Goal: Task Accomplishment & Management: Complete application form

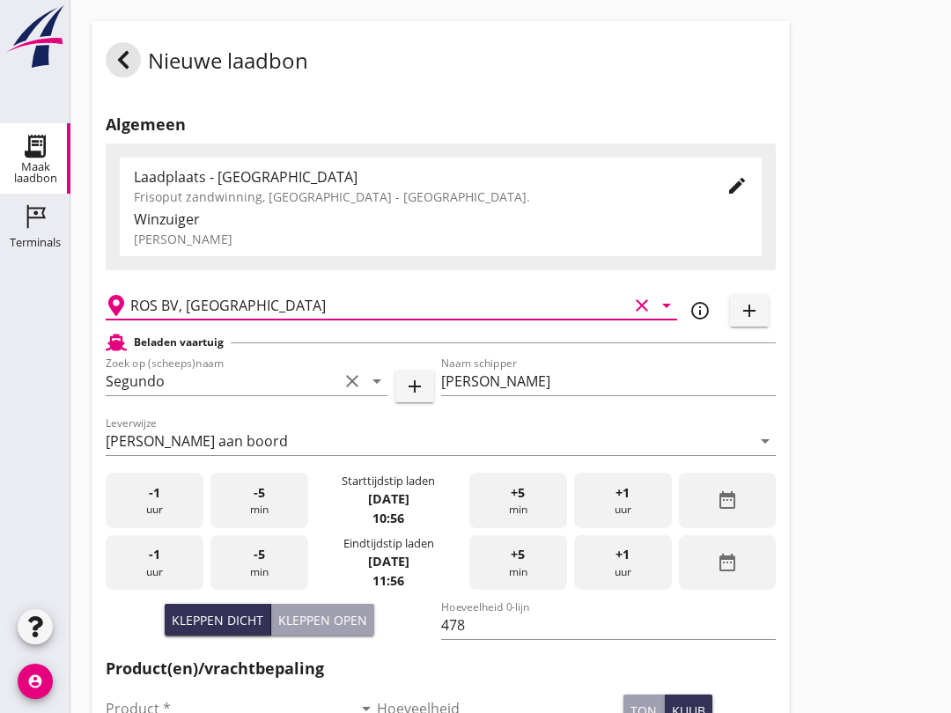
scroll to position [170, 0]
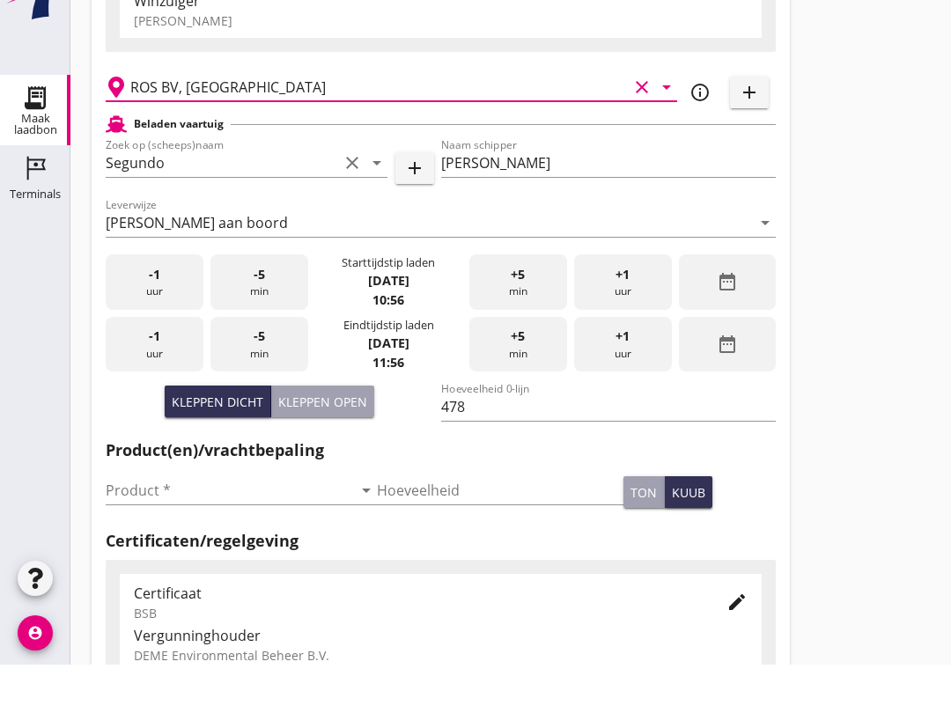
click at [199, 553] on input "Product *" at bounding box center [229, 539] width 247 height 28
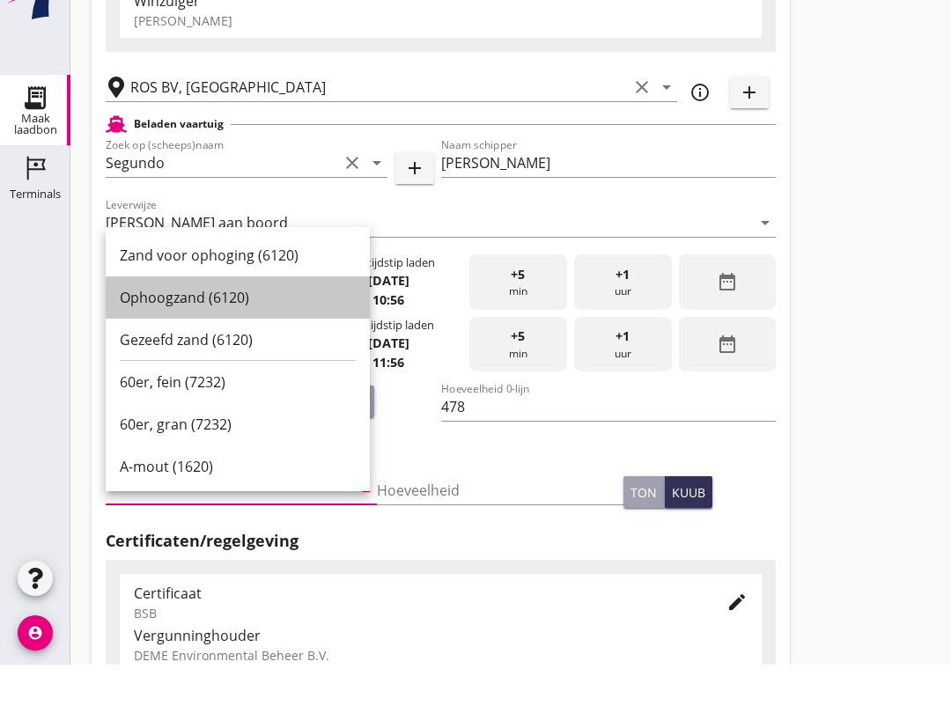
click at [225, 349] on div "Ophoogzand (6120)" at bounding box center [238, 346] width 236 height 21
type input "Ophoogzand (6120)"
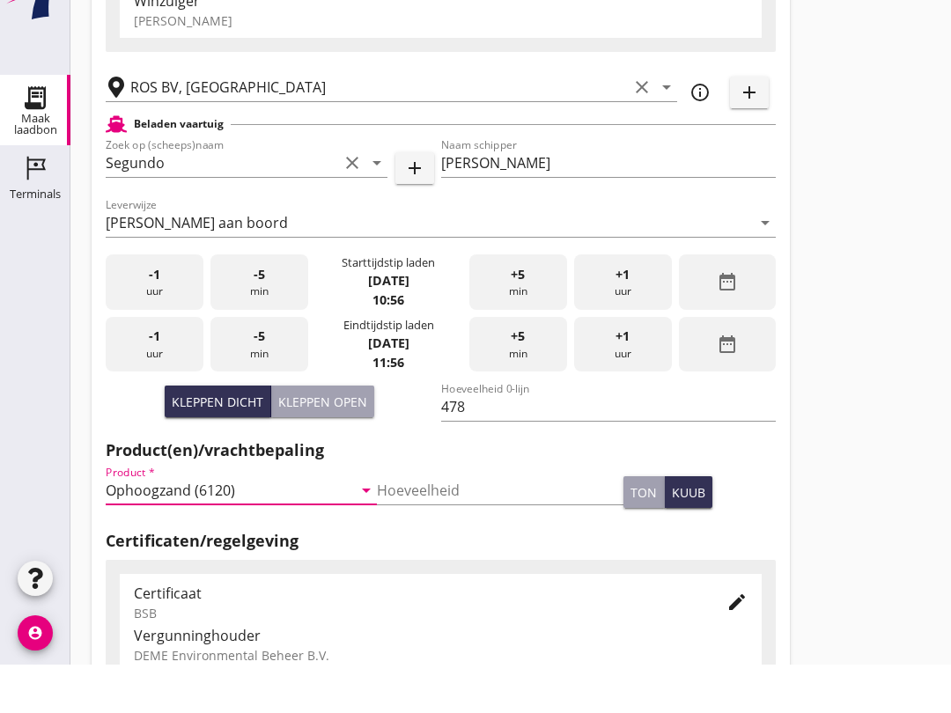
click at [269, 407] on div "-5 min" at bounding box center [259, 392] width 98 height 55
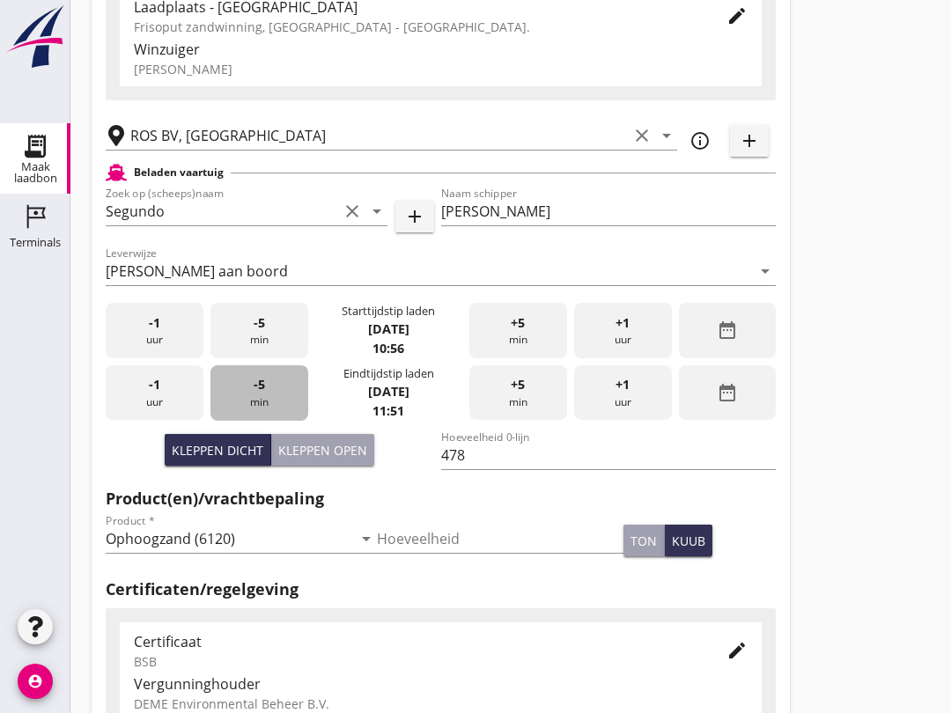
click at [274, 409] on div "-5 min" at bounding box center [259, 392] width 98 height 55
click at [275, 410] on div "-5 min" at bounding box center [259, 392] width 98 height 55
click at [269, 413] on div "-5 min" at bounding box center [259, 392] width 98 height 55
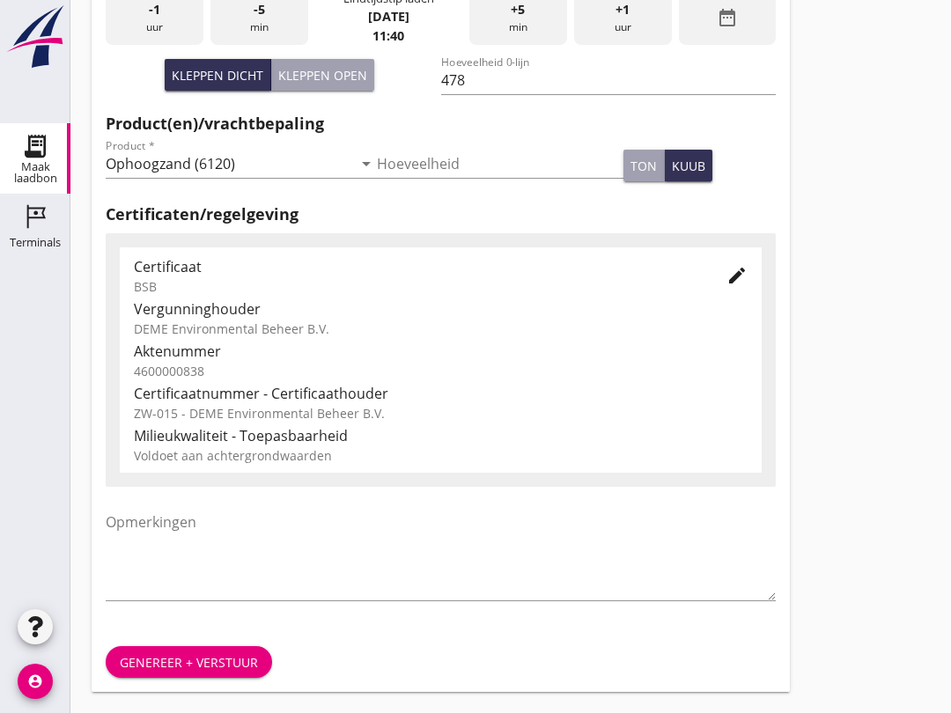
scroll to position [560, 0]
click at [220, 656] on div "Genereer + verstuur" at bounding box center [189, 662] width 138 height 18
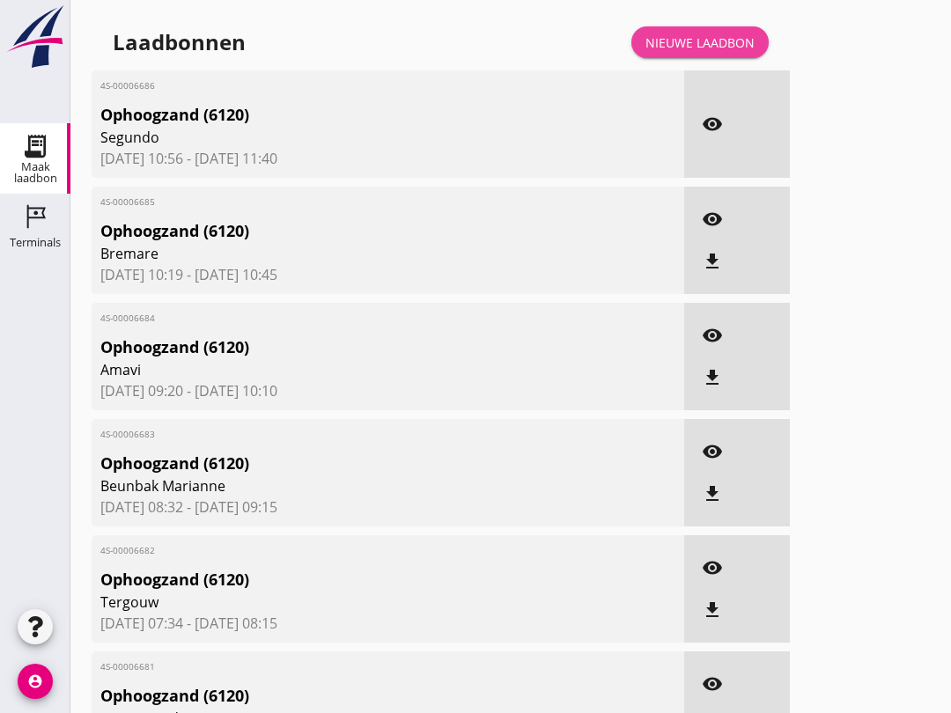
click at [704, 52] on div "Nieuwe laadbon" at bounding box center [700, 42] width 109 height 18
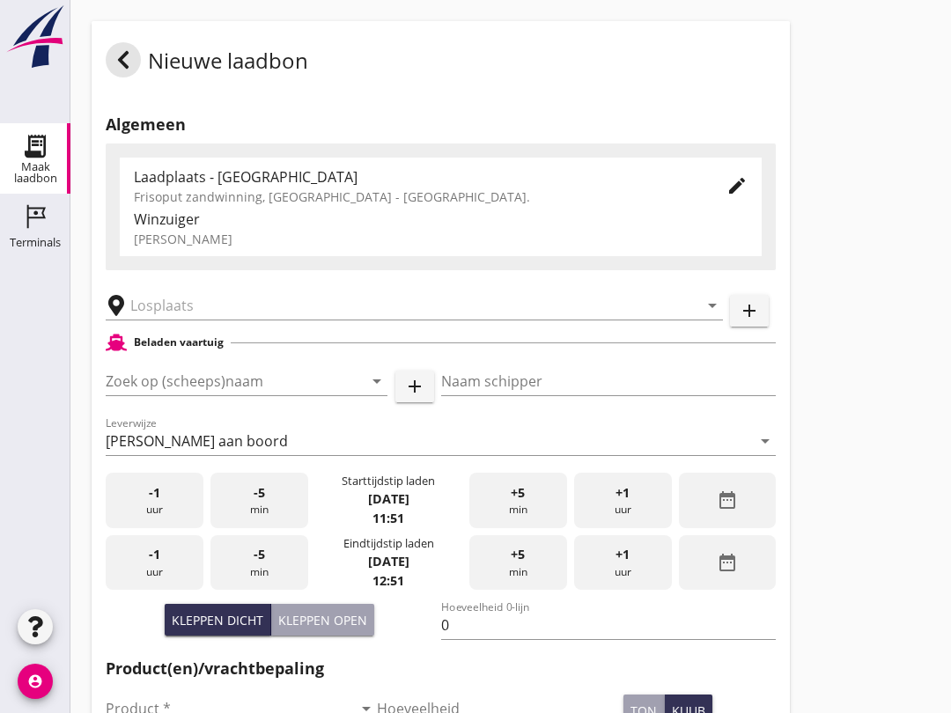
click at [200, 395] on input "Zoek op (scheeps)naam" at bounding box center [222, 381] width 232 height 28
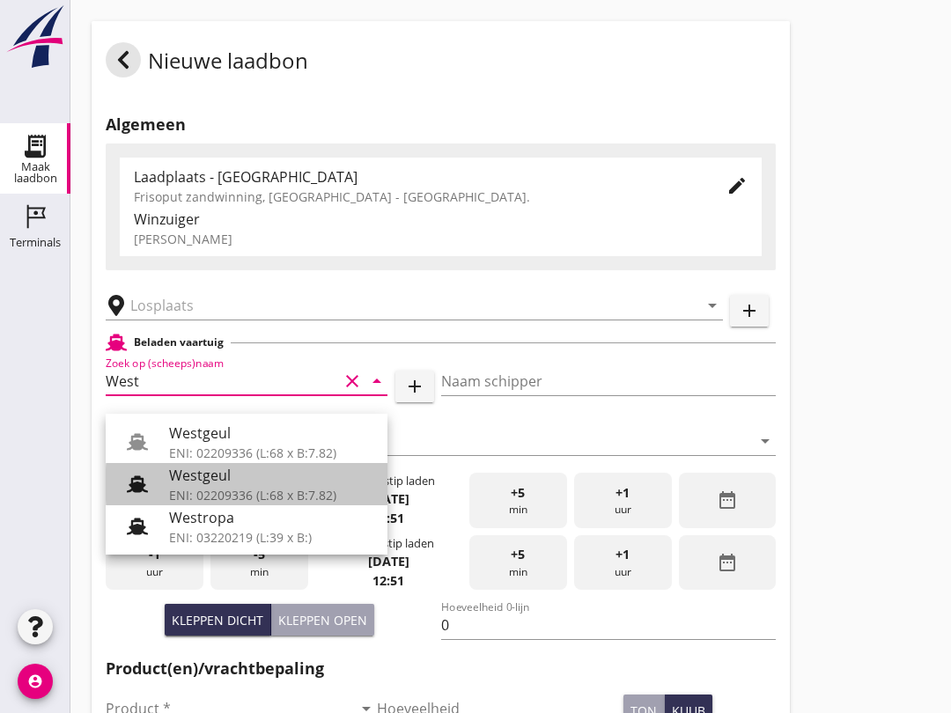
click at [189, 471] on div "Westgeul" at bounding box center [271, 475] width 204 height 21
type input "Westgeul"
type input "H. [GEOGRAPHIC_DATA]"
type input "690"
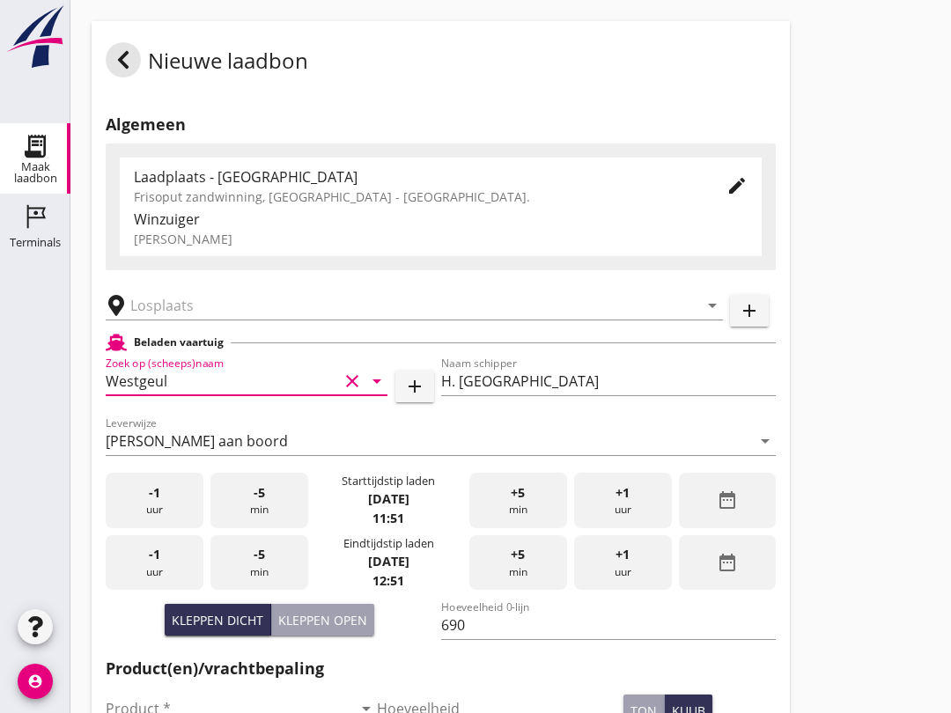
click at [184, 320] on input "text" at bounding box center [401, 306] width 543 height 28
